Goal: Use online tool/utility: Utilize a website feature to perform a specific function

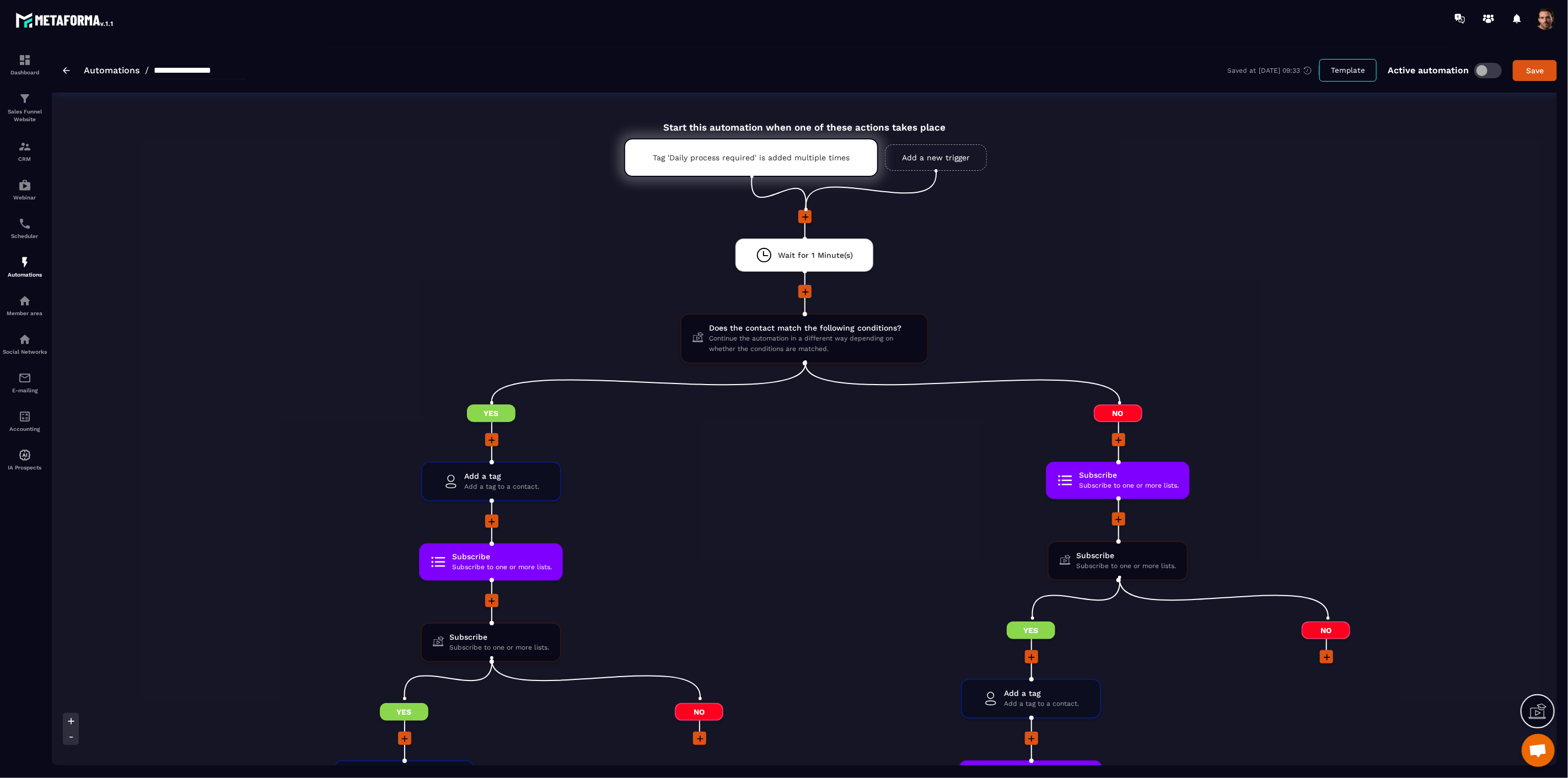
click at [801, 218] on icon at bounding box center [805, 217] width 11 height 11
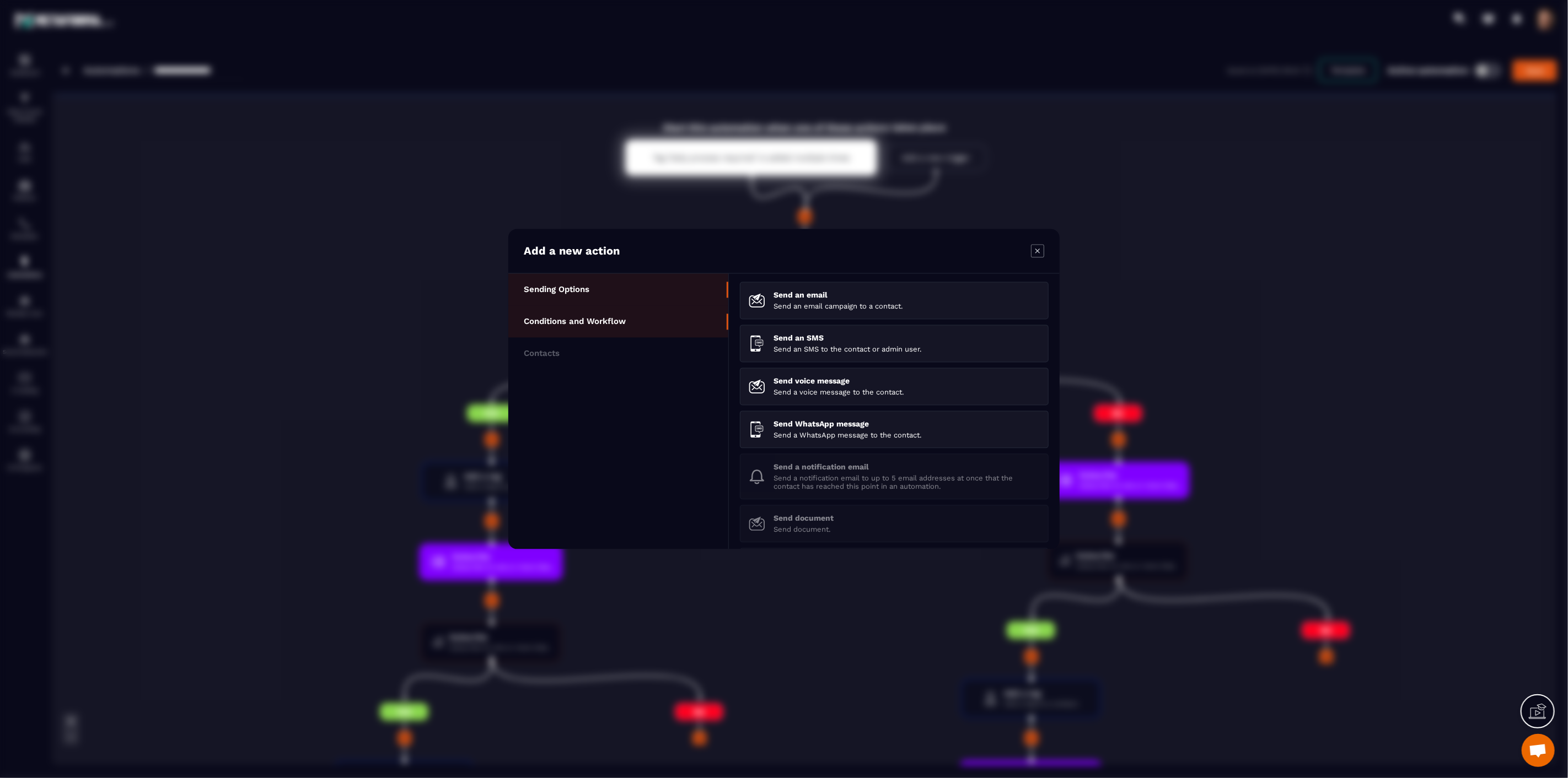
click at [581, 318] on p "Conditions and Workflow" at bounding box center [574, 322] width 102 height 10
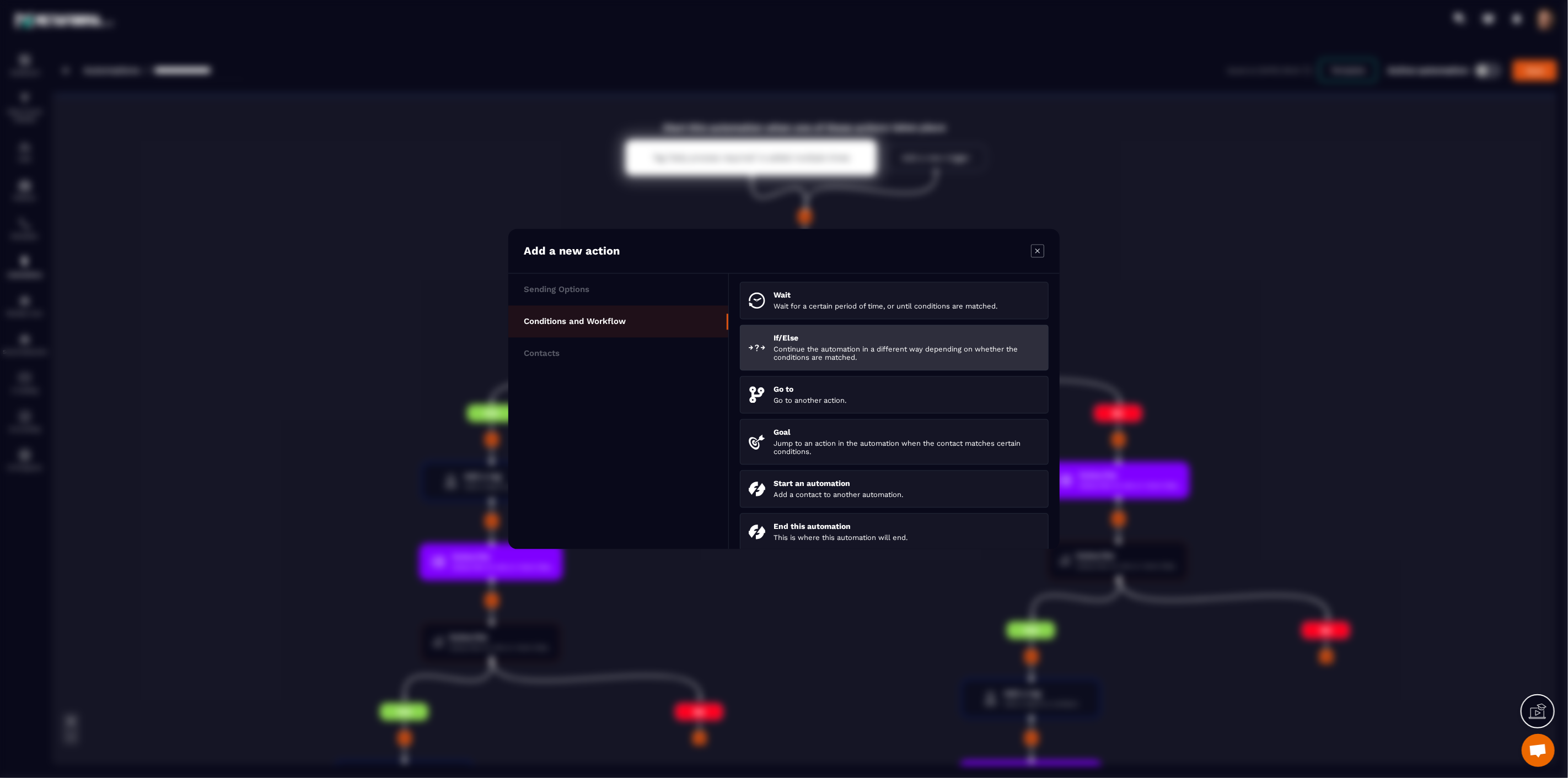
click at [835, 345] on div "If/Else Continue the automation in a different way depending on whether the con…" at bounding box center [907, 348] width 267 height 28
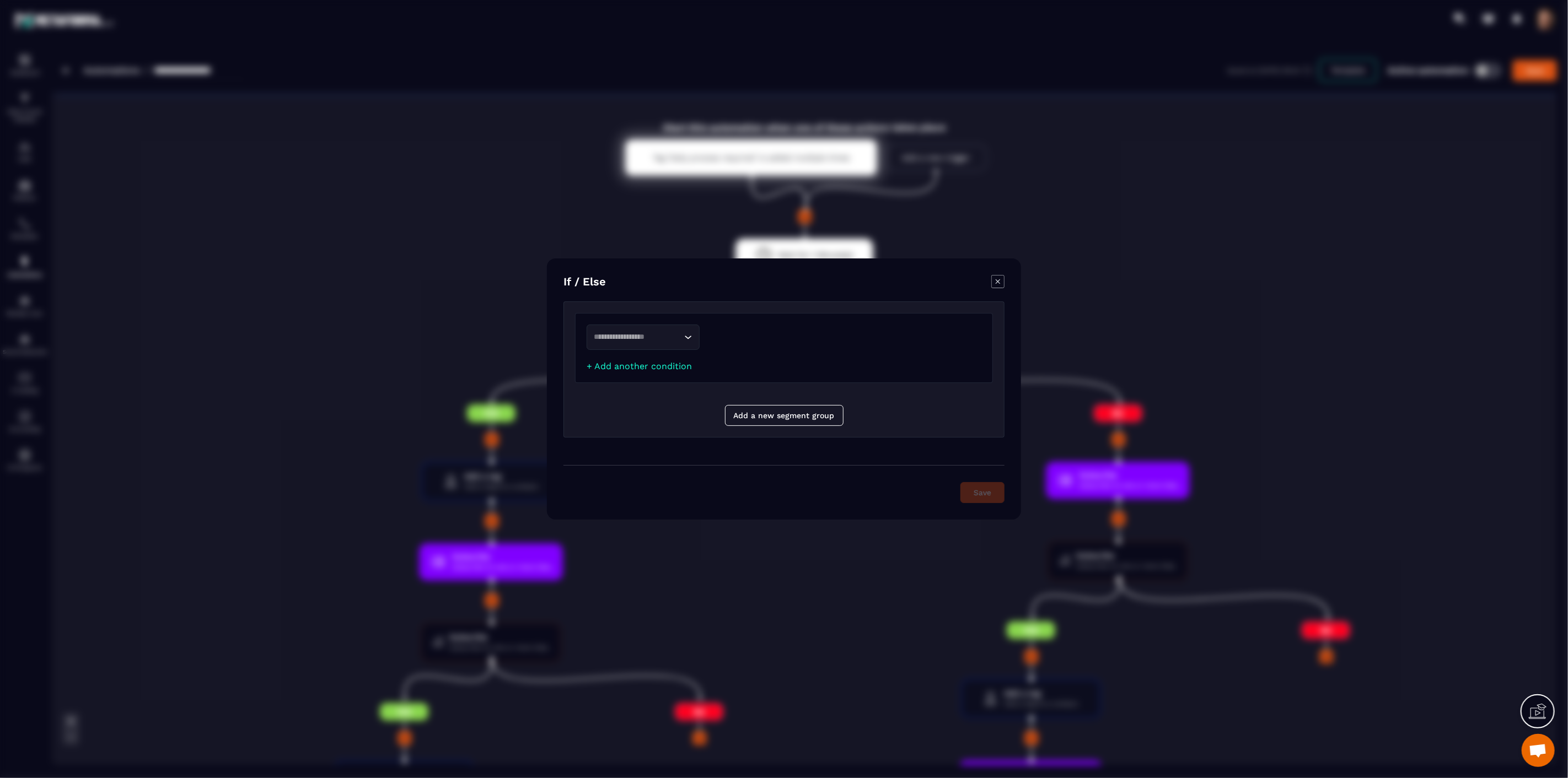
click at [996, 281] on icon "Modal window" at bounding box center [998, 281] width 5 height 5
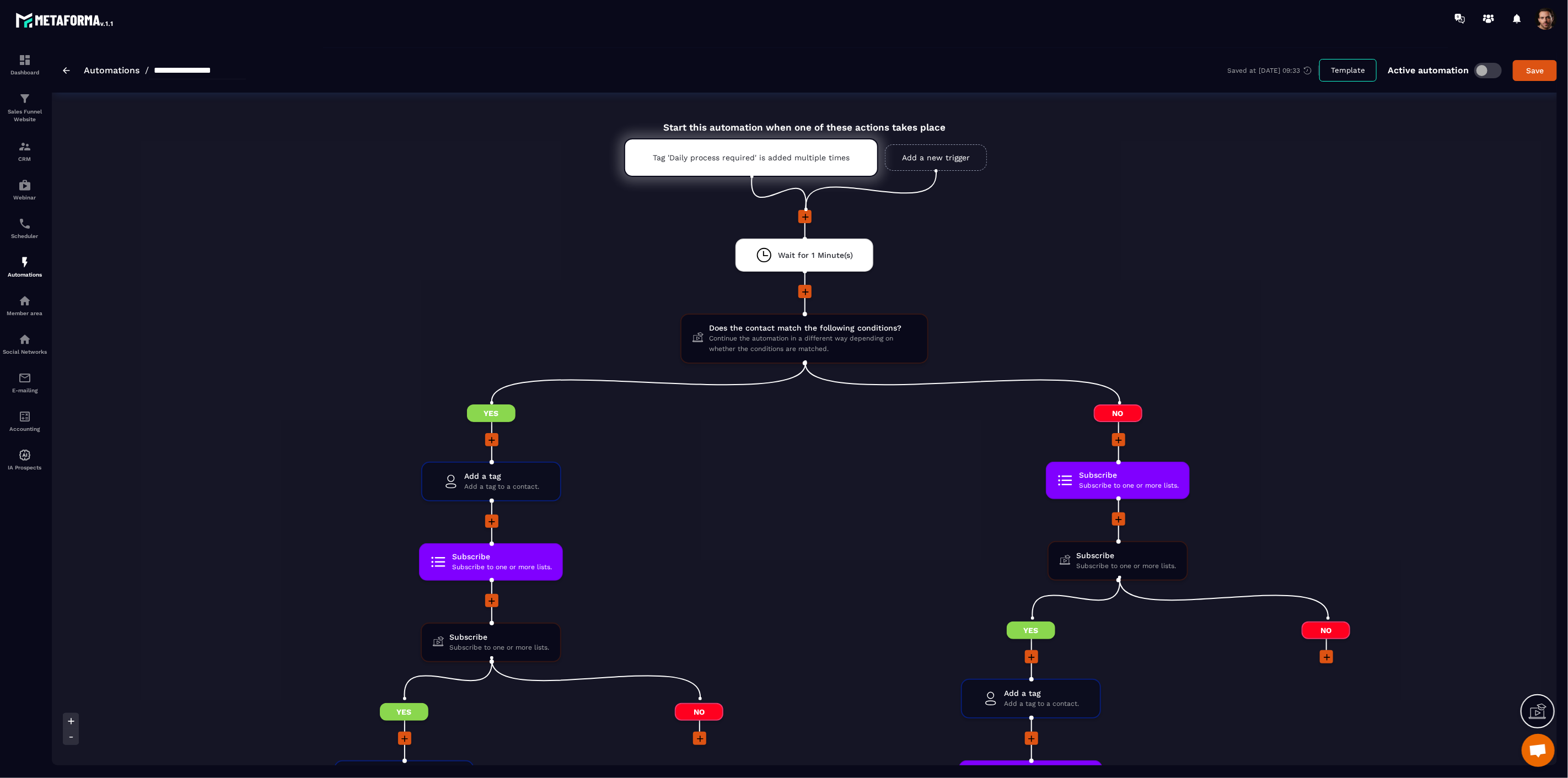
click at [800, 288] on icon at bounding box center [805, 292] width 11 height 11
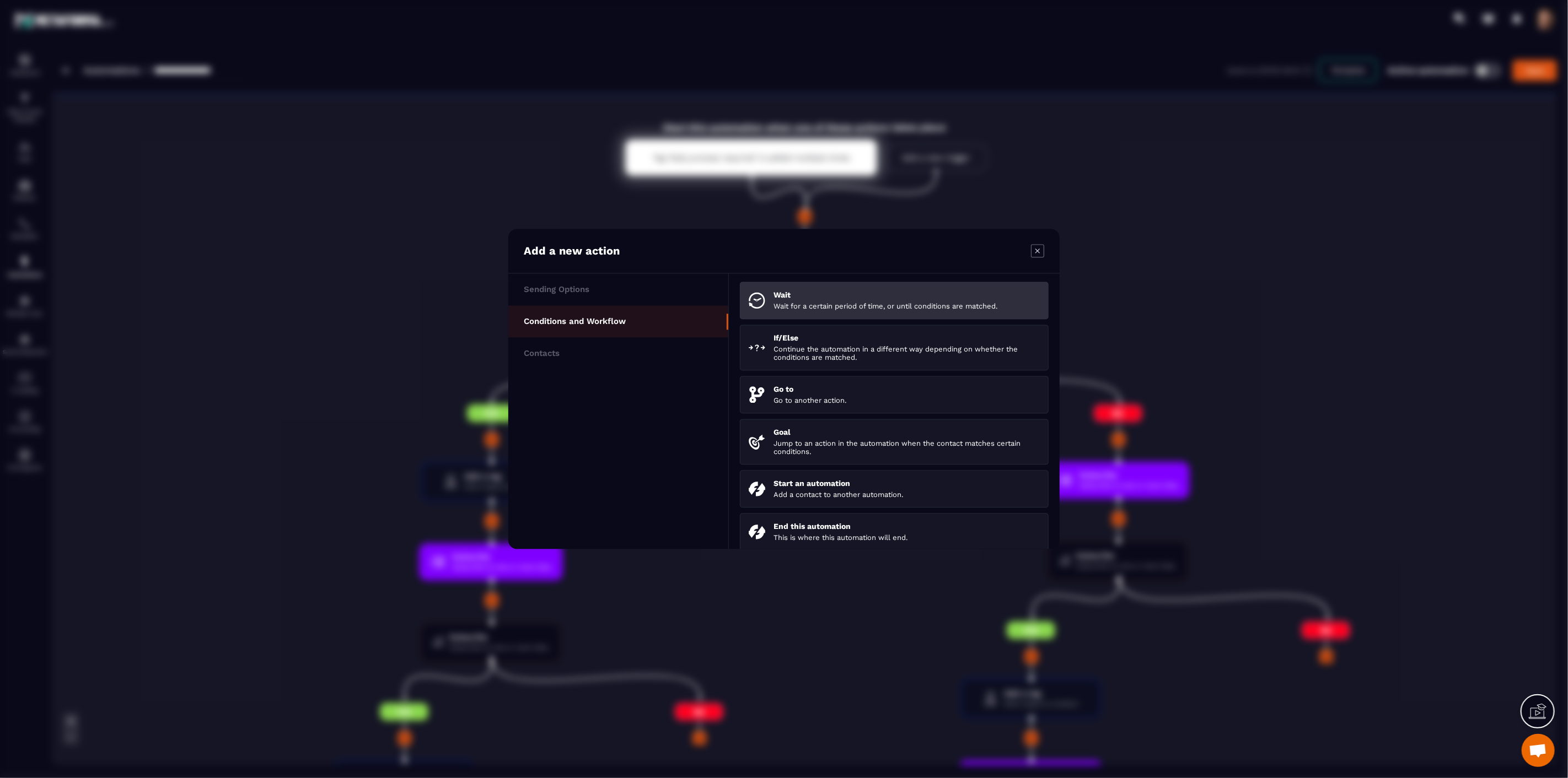
click at [834, 306] on p "Wait for a certain period of time, or until conditions are matched." at bounding box center [907, 307] width 267 height 8
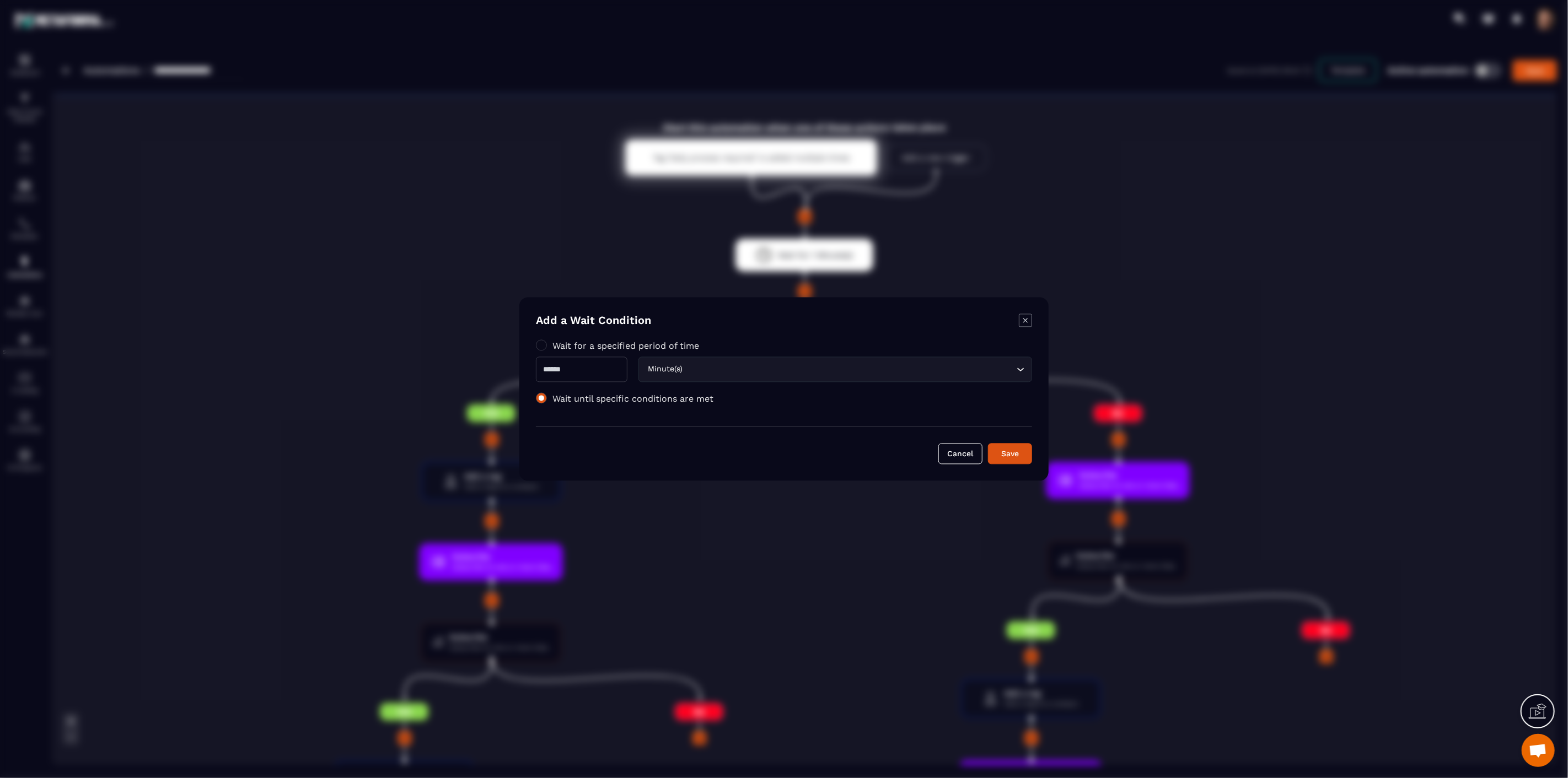
click at [543, 398] on span "Modal window" at bounding box center [541, 398] width 11 height 11
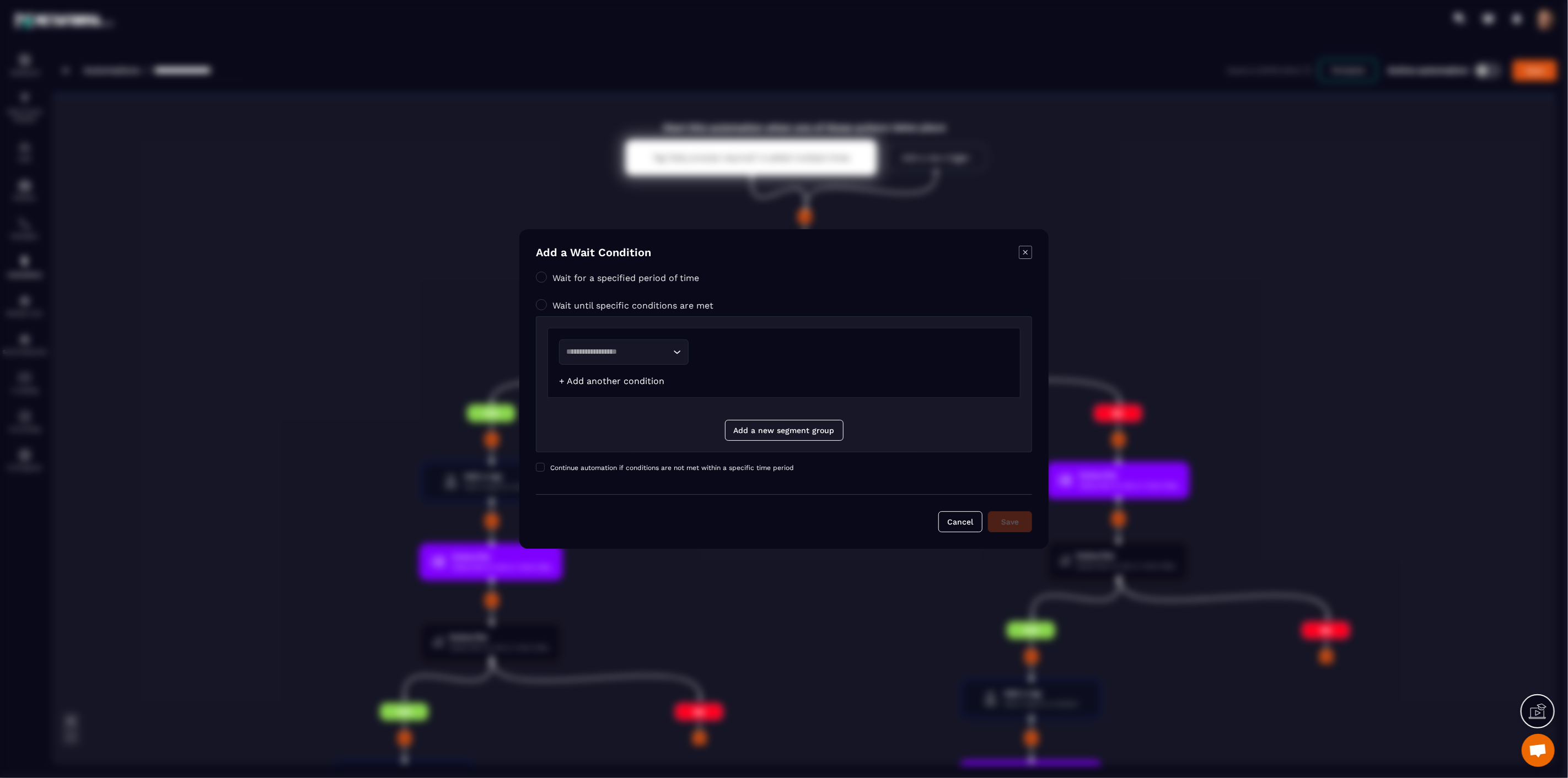
click at [587, 382] on link "+ Add another condition" at bounding box center [612, 381] width 106 height 10
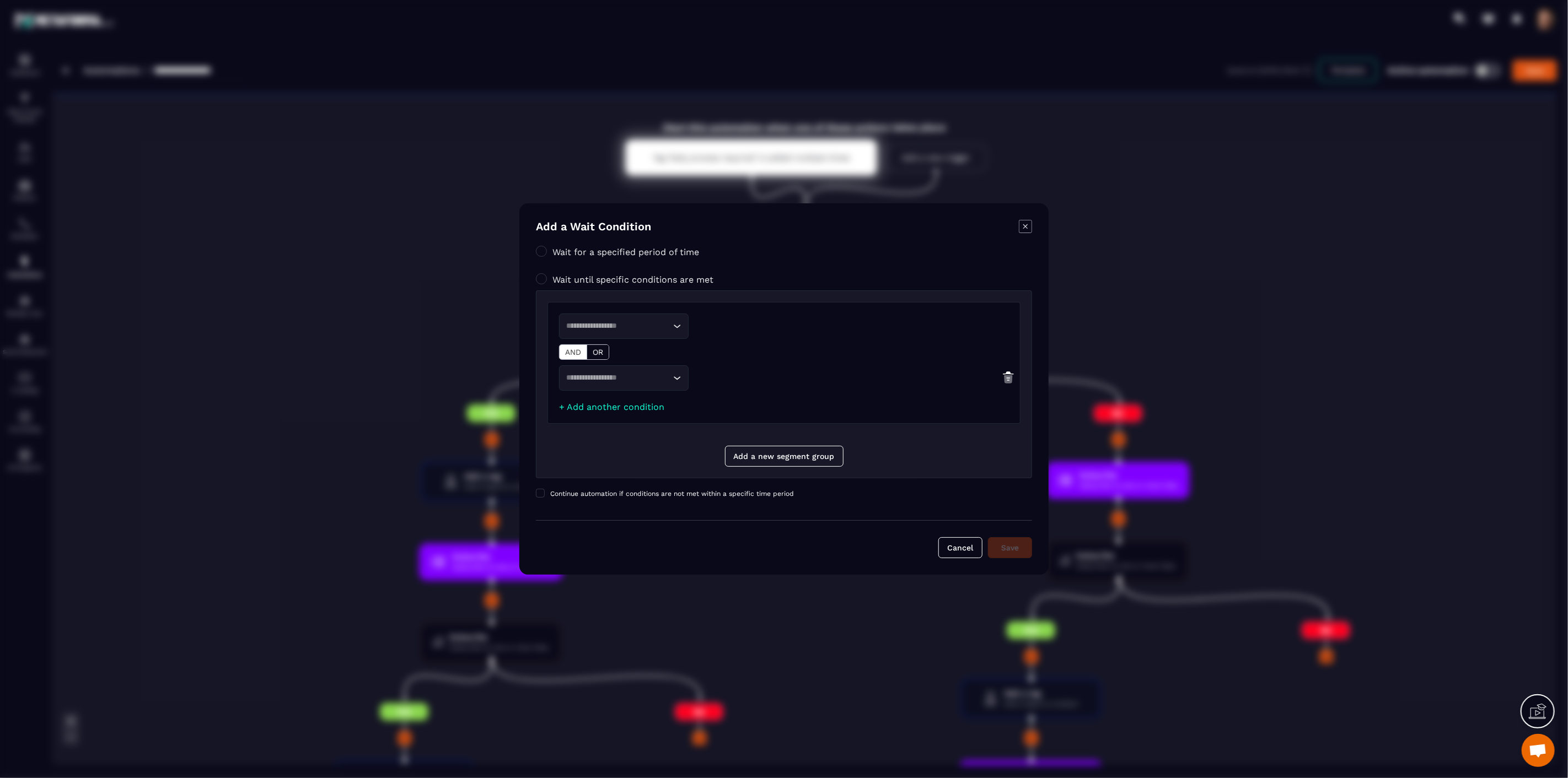
click at [1026, 226] on icon "Modal window" at bounding box center [1025, 226] width 13 height 13
